Goal: Check status

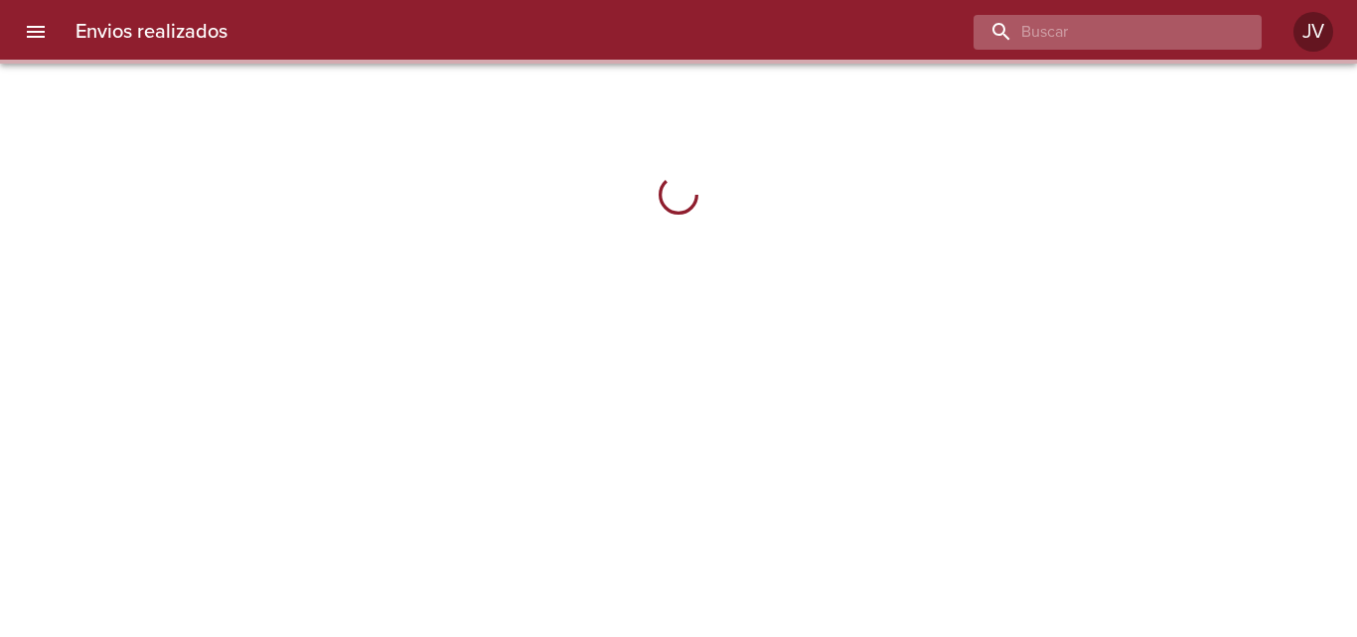
click at [1168, 37] on input "buscar" at bounding box center [1101, 32] width 254 height 35
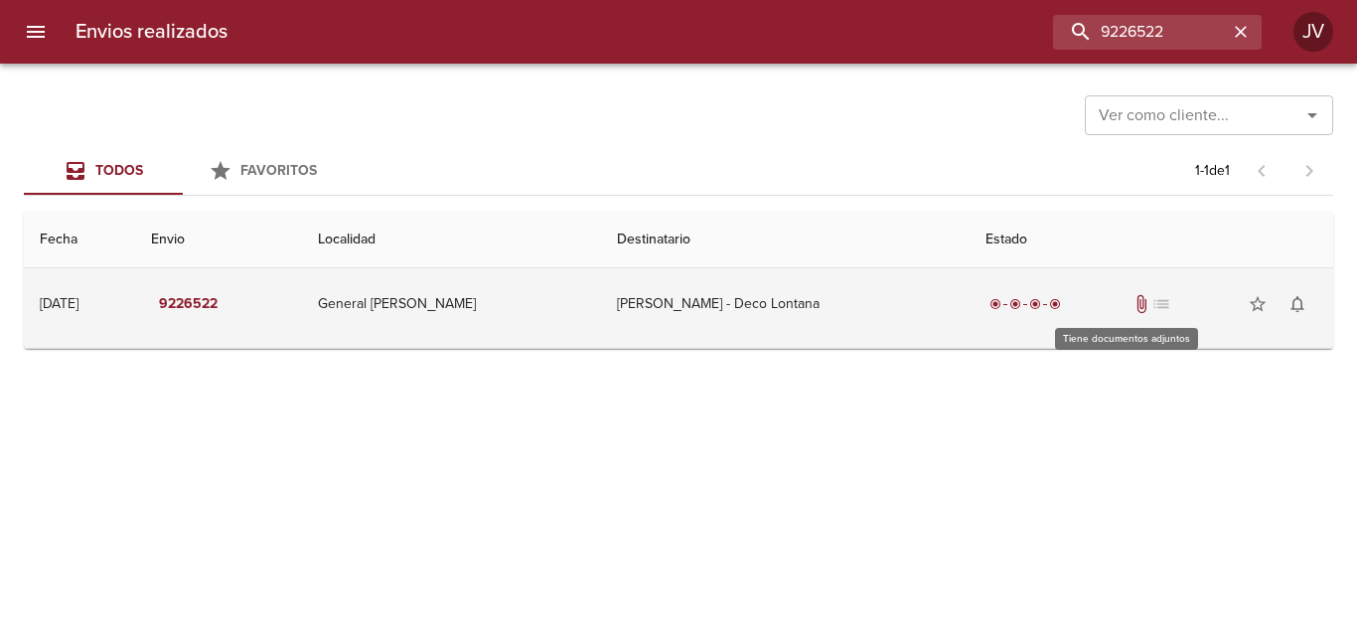
click at [1132, 312] on span "attach_file" at bounding box center [1142, 304] width 20 height 20
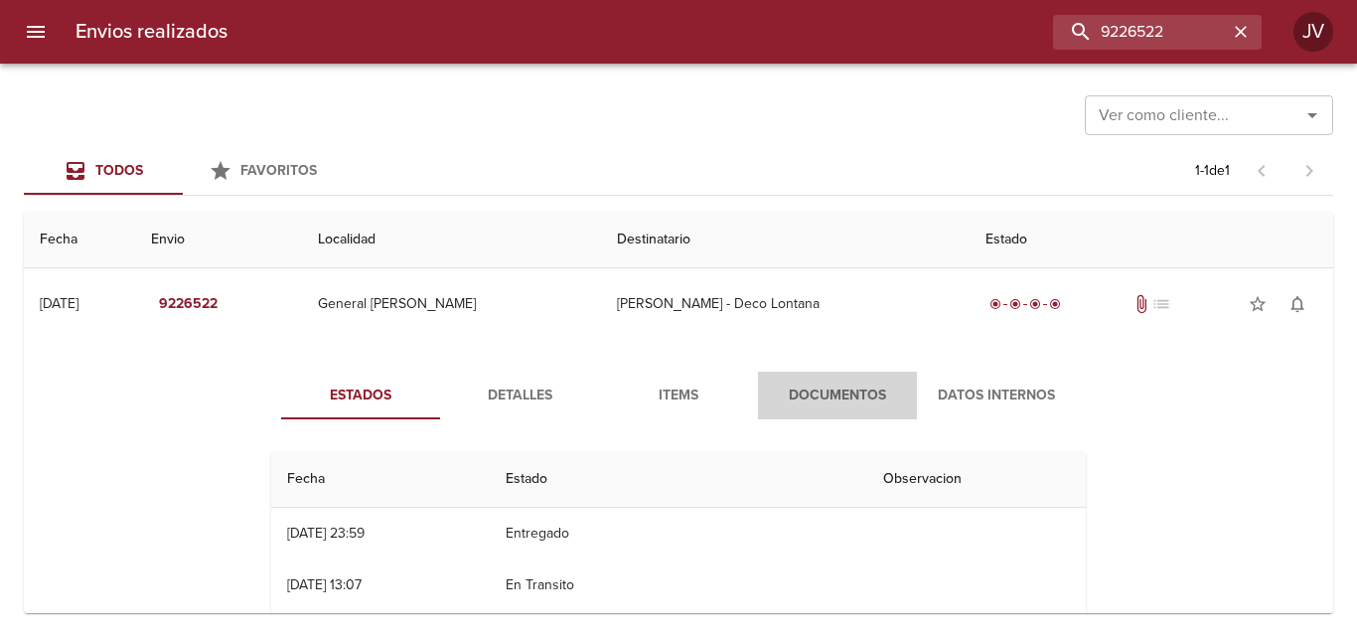
click at [768, 380] on button "Documentos" at bounding box center [837, 396] width 159 height 48
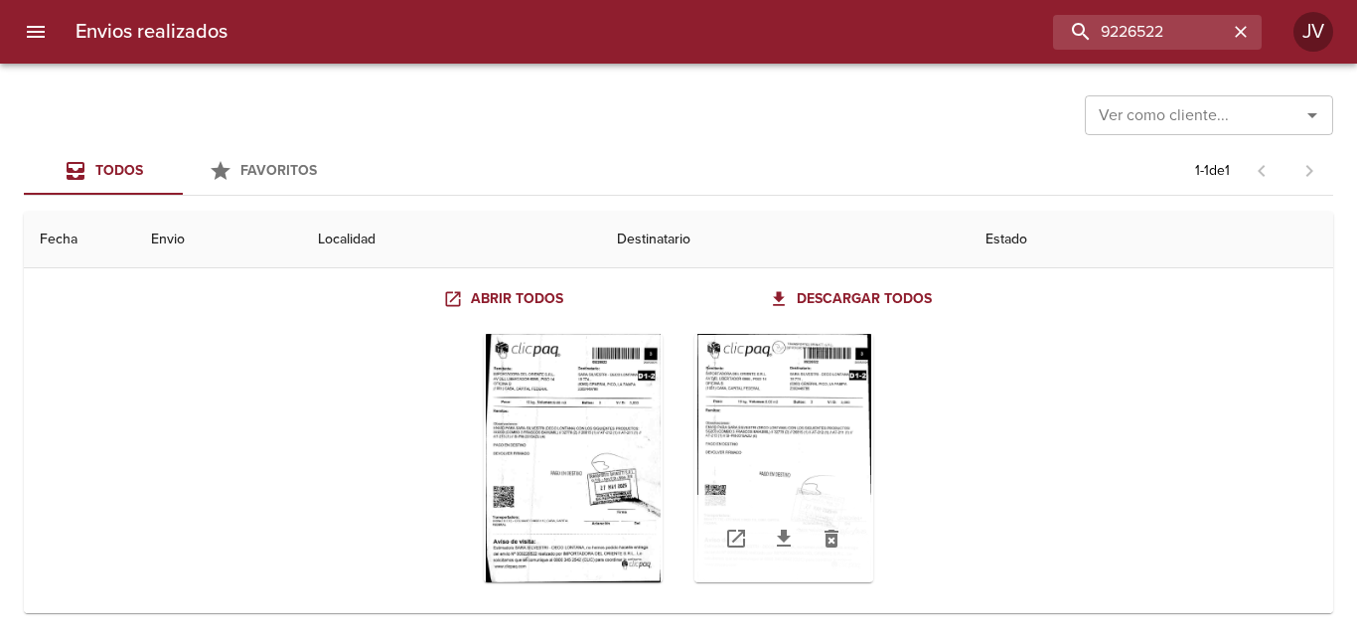
scroll to position [196, 0]
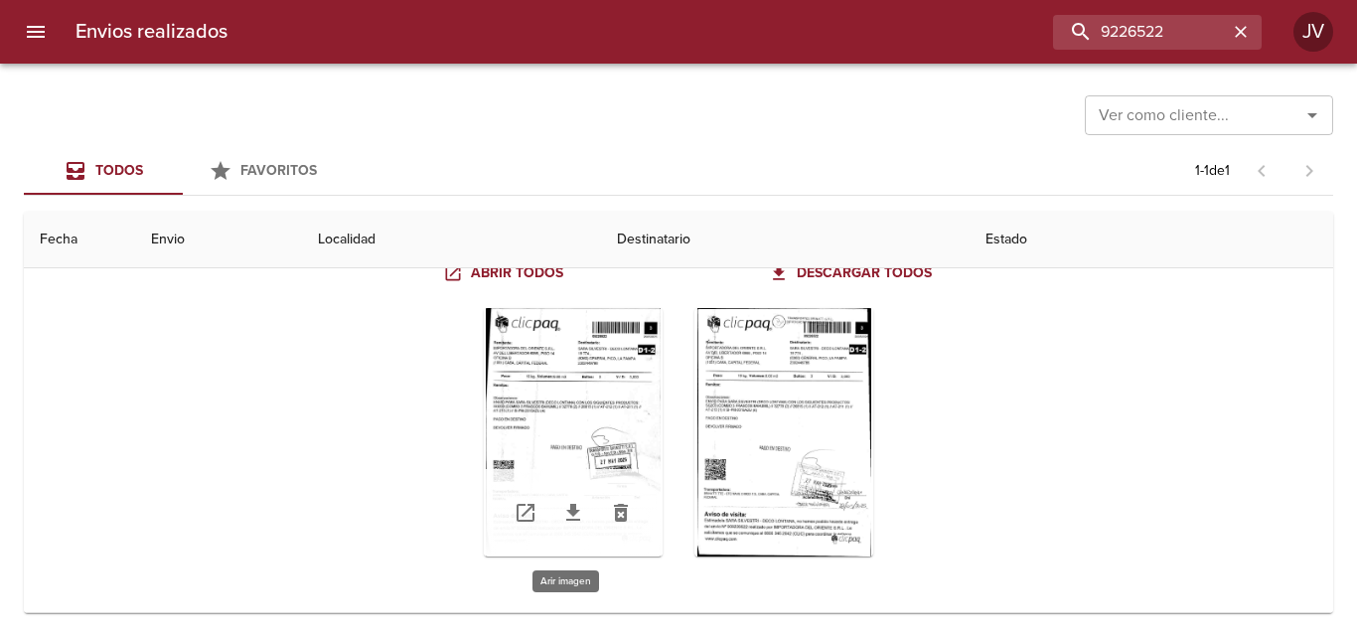
click at [588, 403] on div "Tabla de envíos del cliente" at bounding box center [573, 432] width 179 height 248
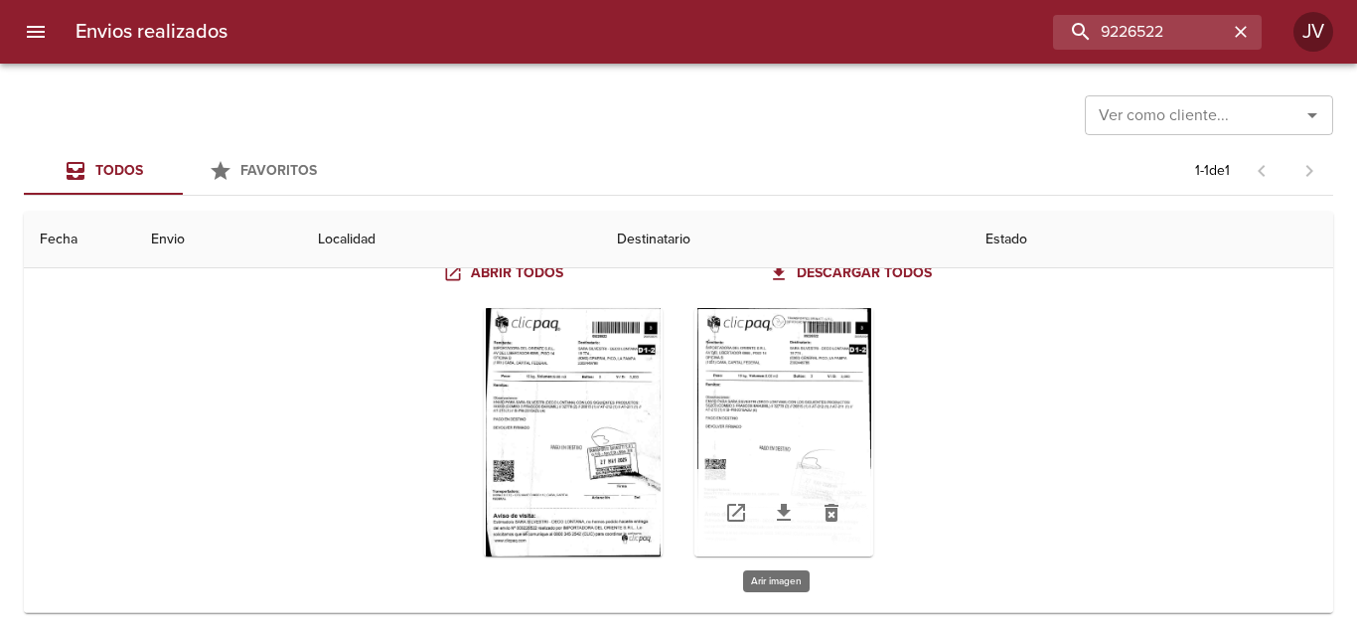
click at [802, 399] on div "Tabla de envíos del cliente" at bounding box center [784, 432] width 179 height 248
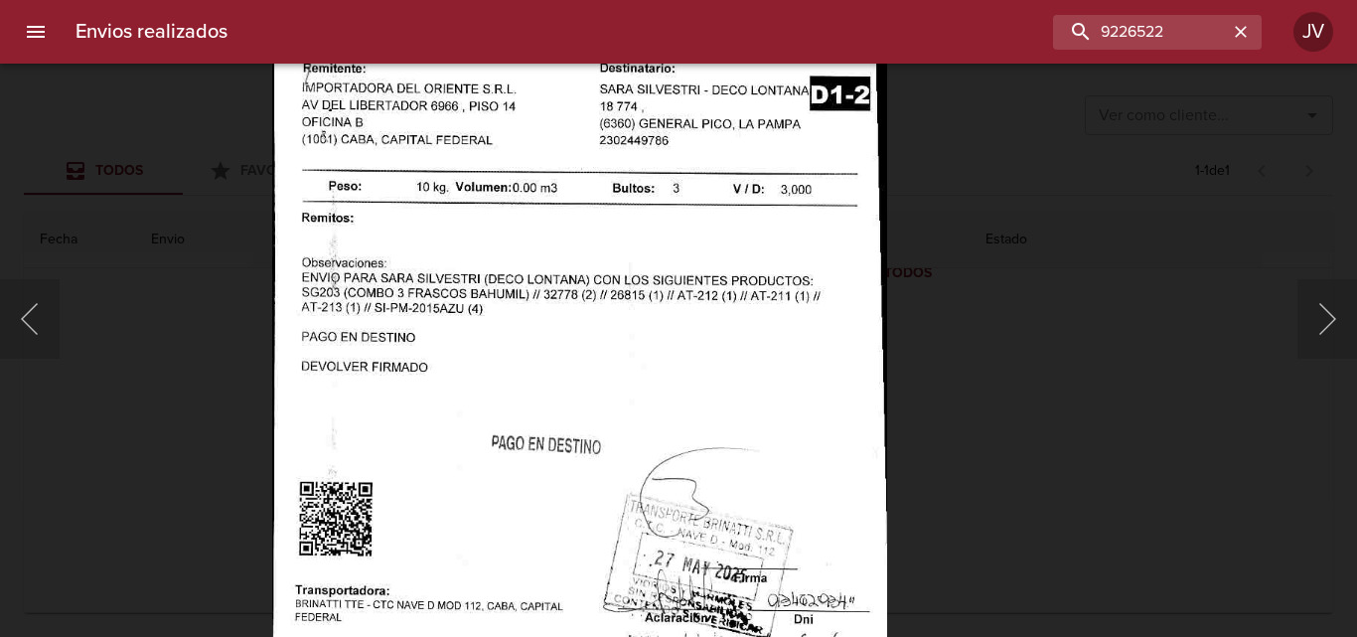
click at [695, 124] on img "Lightbox" at bounding box center [580, 386] width 616 height 880
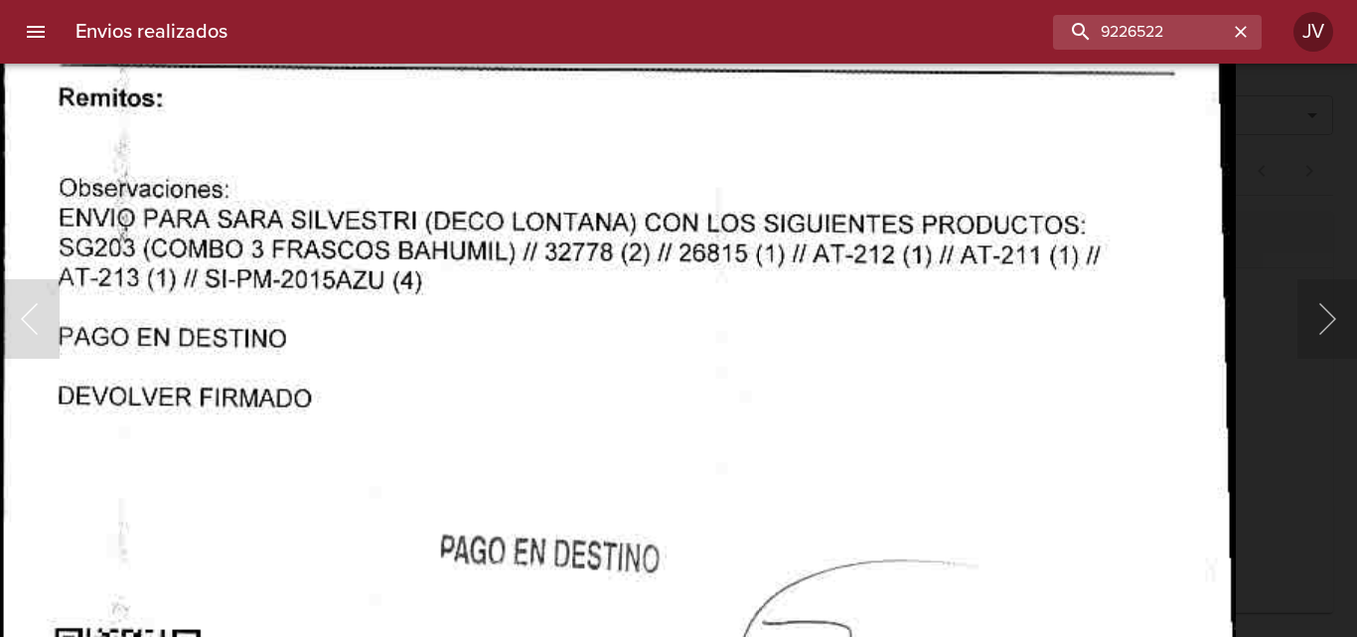
click at [672, 83] on img "Lightbox" at bounding box center [617, 438] width 1237 height 1769
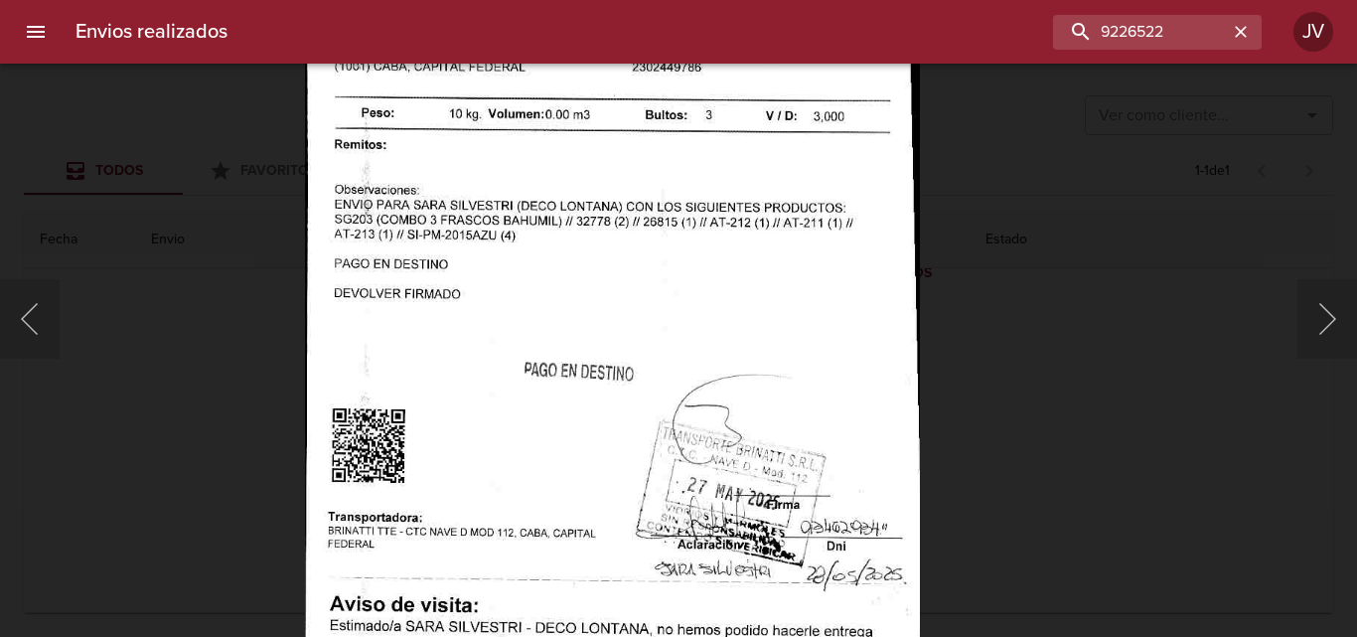
click at [560, 163] on img "Lightbox" at bounding box center [613, 314] width 616 height 880
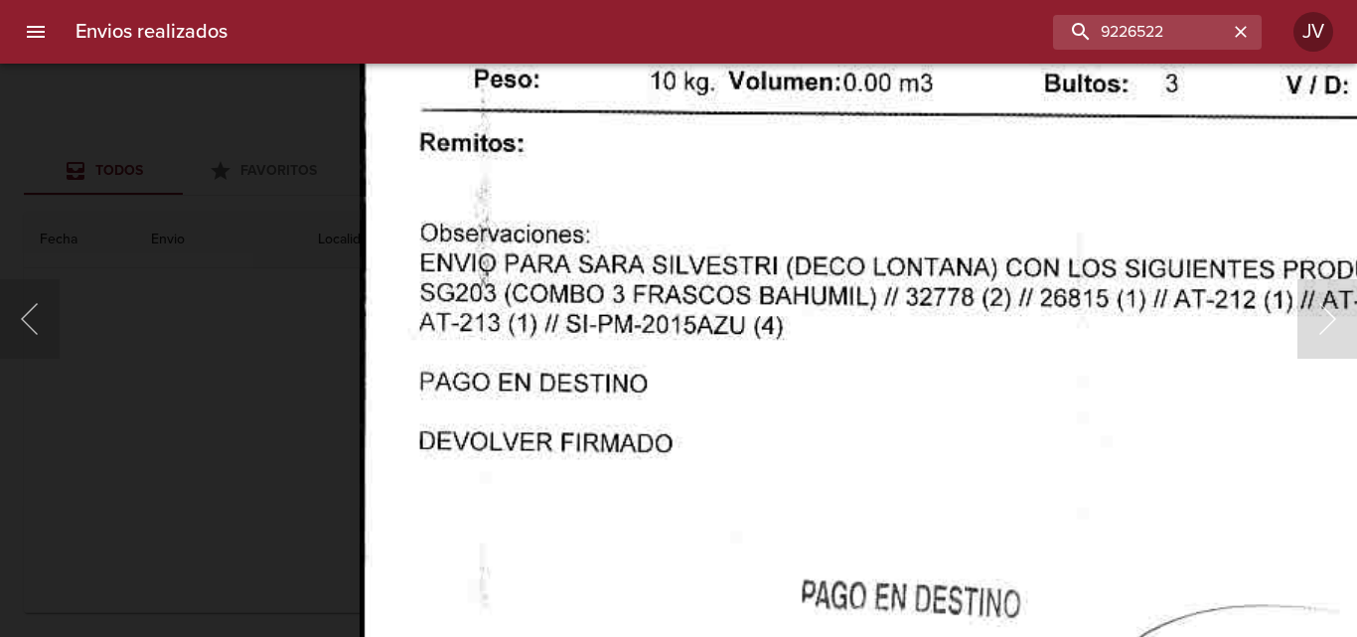
click at [803, 386] on img "Lightbox" at bounding box center [978, 483] width 1237 height 1769
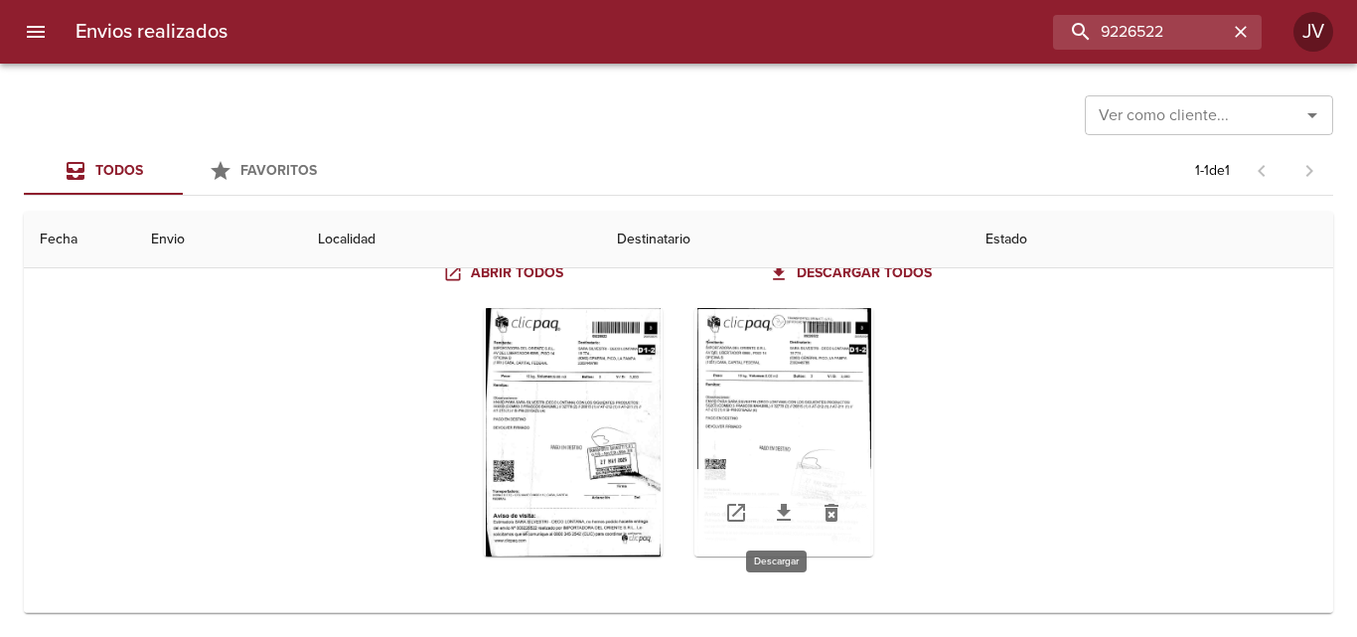
click at [777, 507] on icon "Tabla de envíos del cliente" at bounding box center [784, 512] width 14 height 17
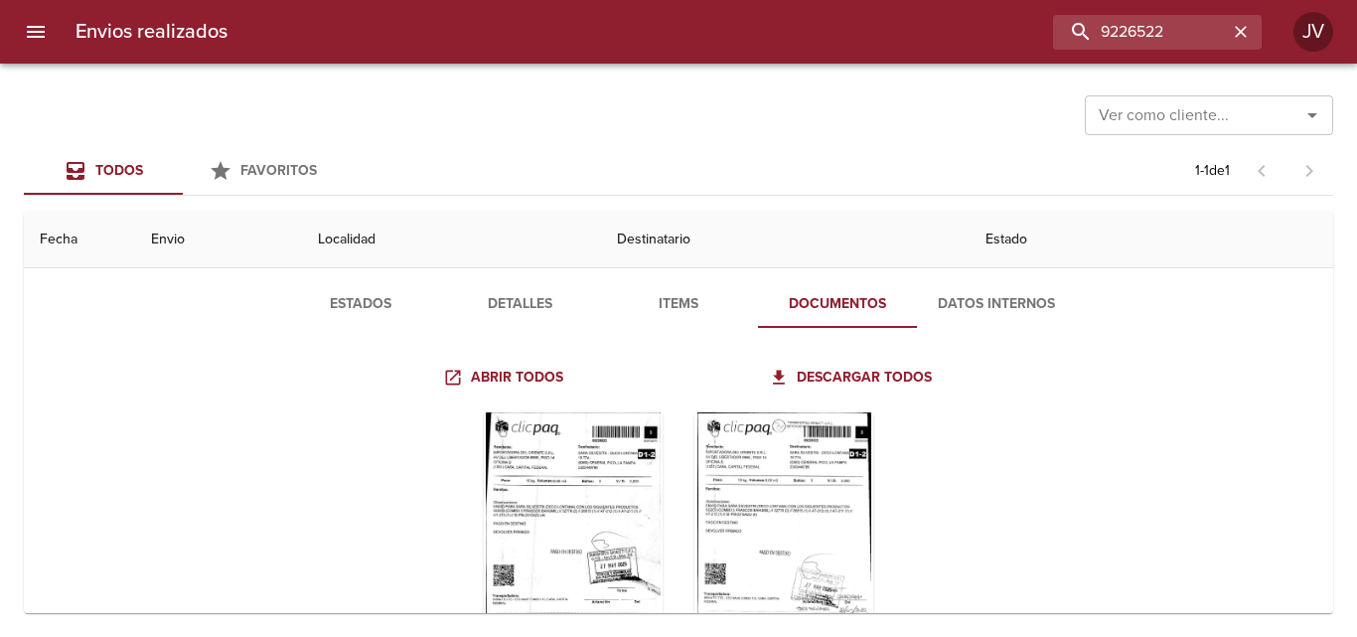
scroll to position [0, 0]
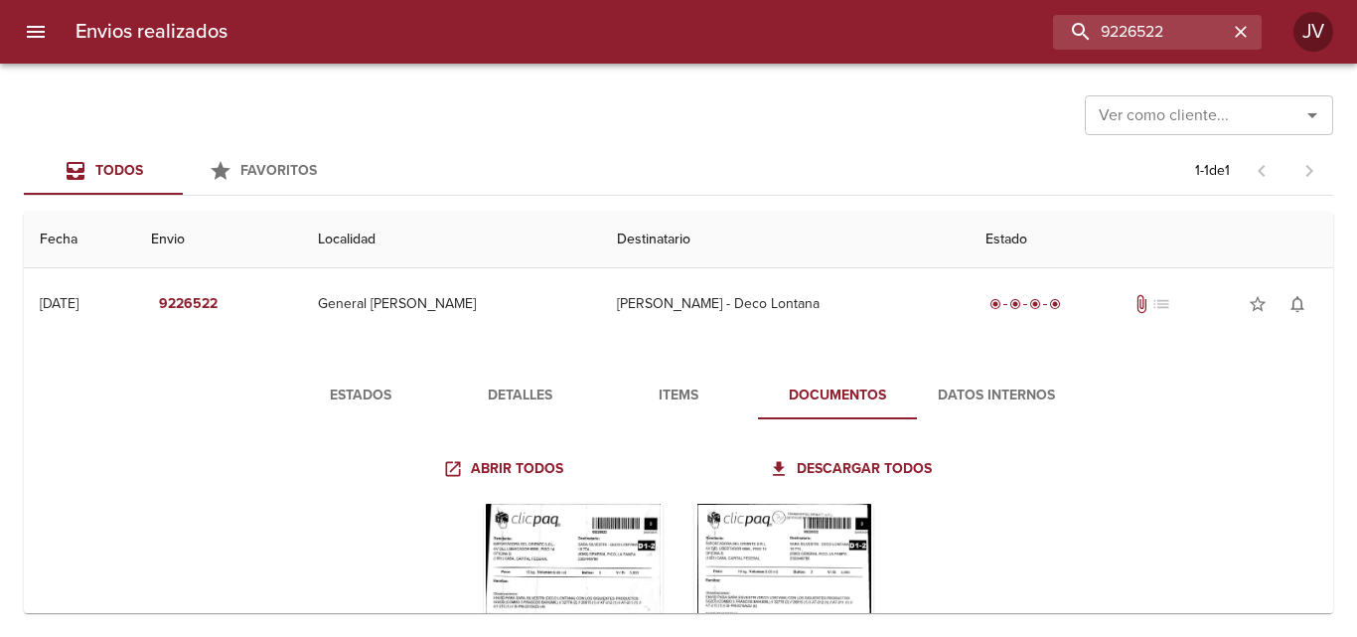
click at [707, 27] on div "9226522" at bounding box center [752, 32] width 1019 height 35
drag, startPoint x: 1183, startPoint y: 28, endPoint x: 889, endPoint y: 55, distance: 294.4
click at [893, 54] on div "Envios realizados 9226522 JV" at bounding box center [678, 32] width 1357 height 64
type input "[PERSON_NAME]"
click at [733, 571] on div "Tabla de envíos del cliente" at bounding box center [784, 628] width 179 height 248
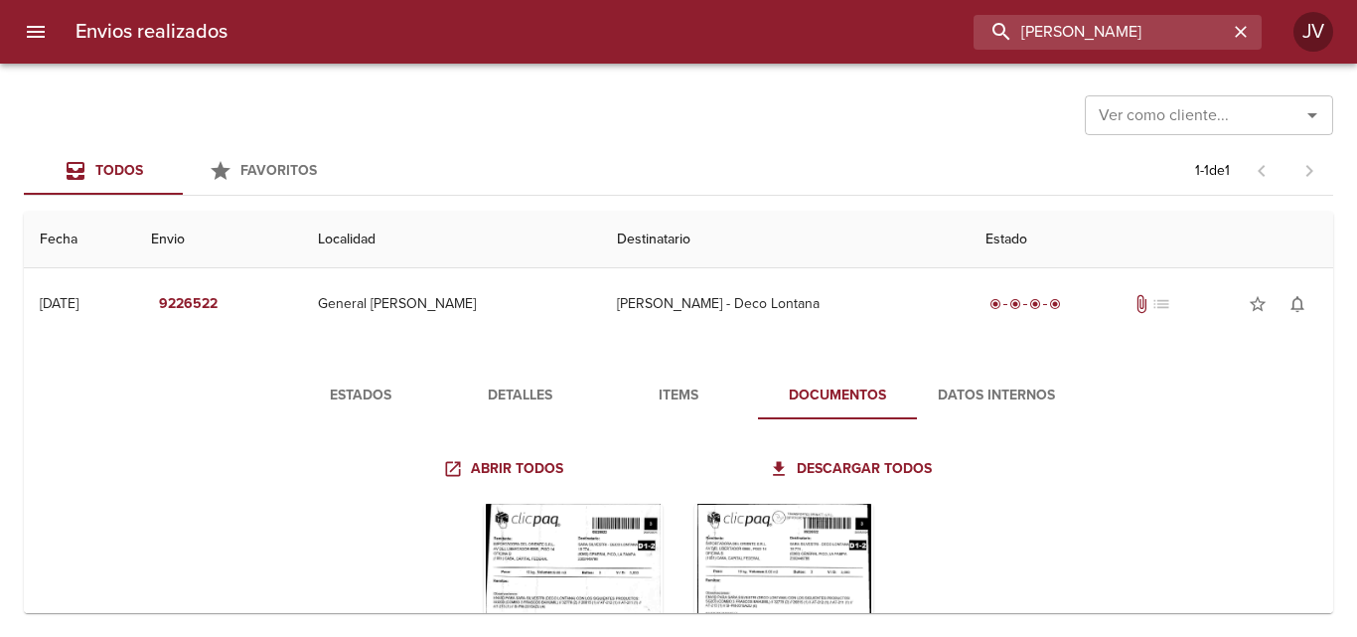
drag, startPoint x: 1164, startPoint y: 39, endPoint x: 918, endPoint y: 43, distance: 245.5
click at [918, 43] on div "[PERSON_NAME]" at bounding box center [752, 32] width 1019 height 35
